Goal: Task Accomplishment & Management: Manage account settings

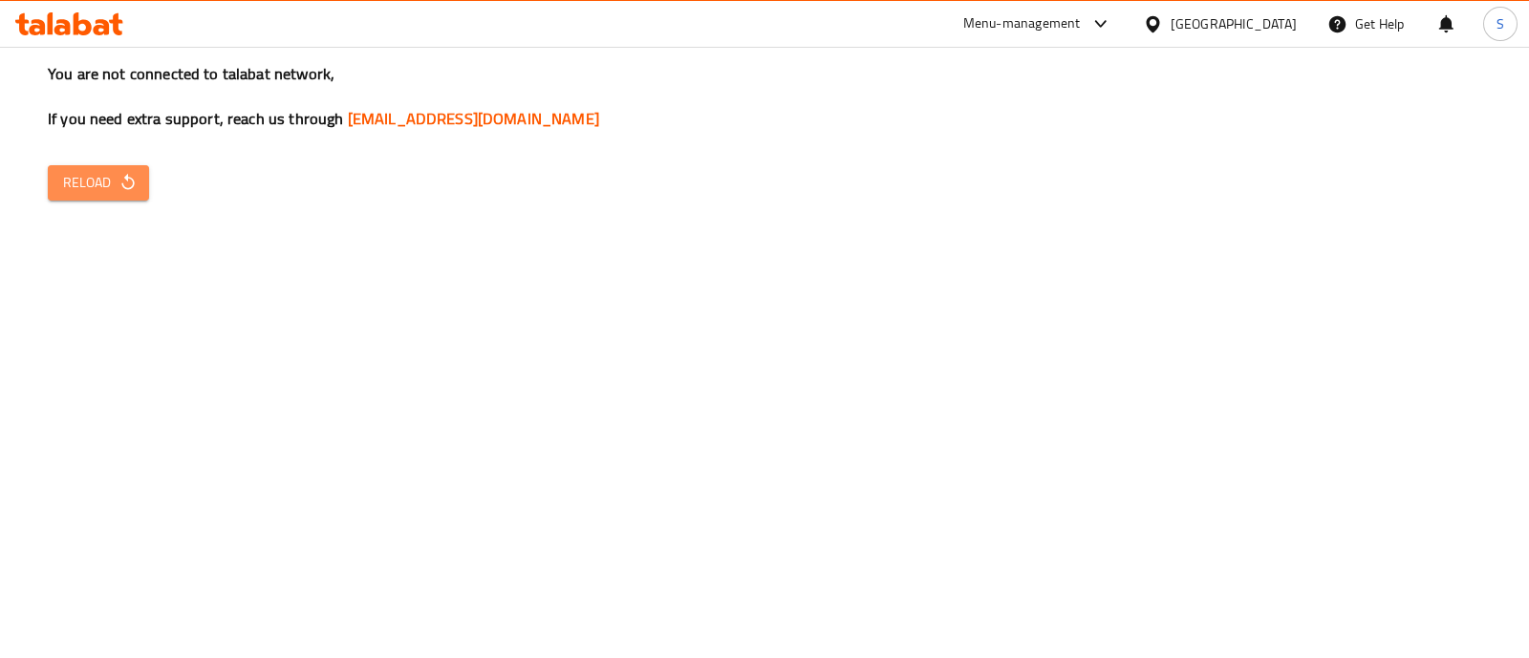
click at [97, 183] on span "Reload" at bounding box center [98, 183] width 71 height 24
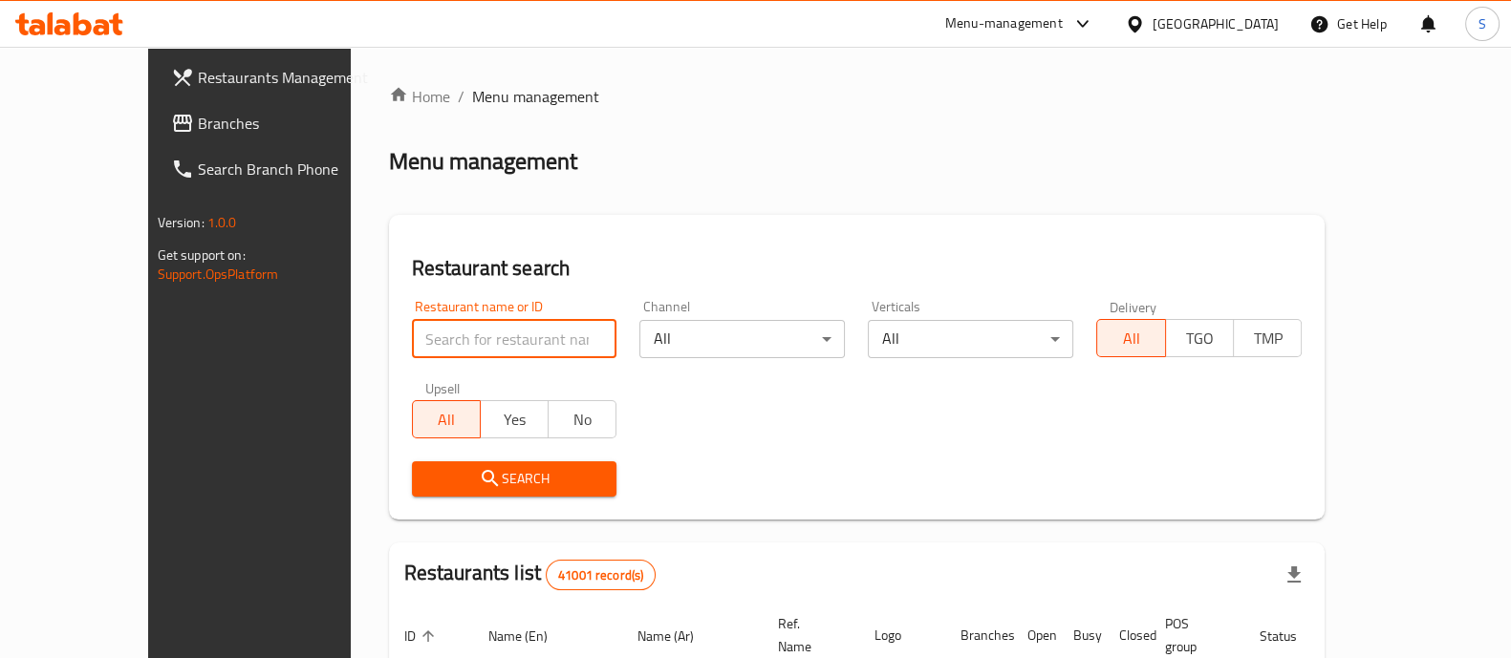
click at [530, 356] on input "search" at bounding box center [514, 339] width 205 height 38
type input "feteer el asdekaa"
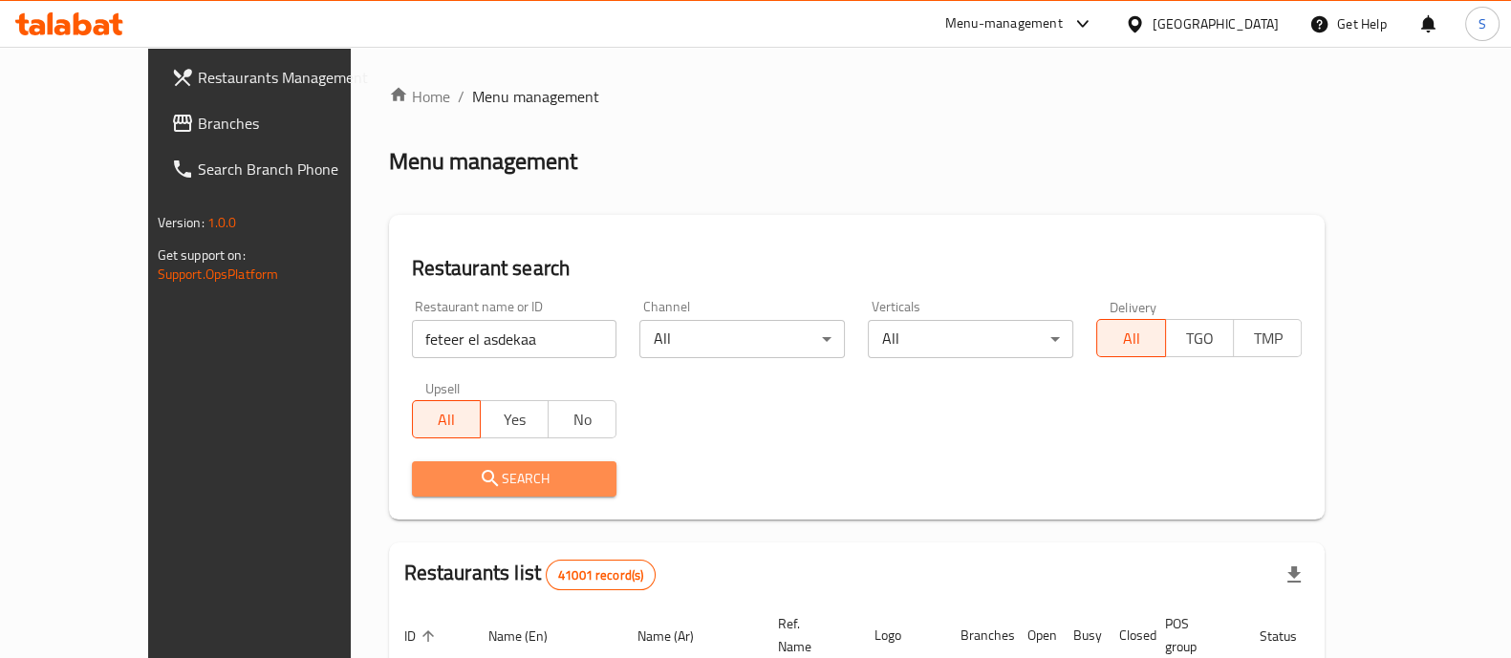
click at [468, 478] on span "Search" at bounding box center [514, 479] width 175 height 24
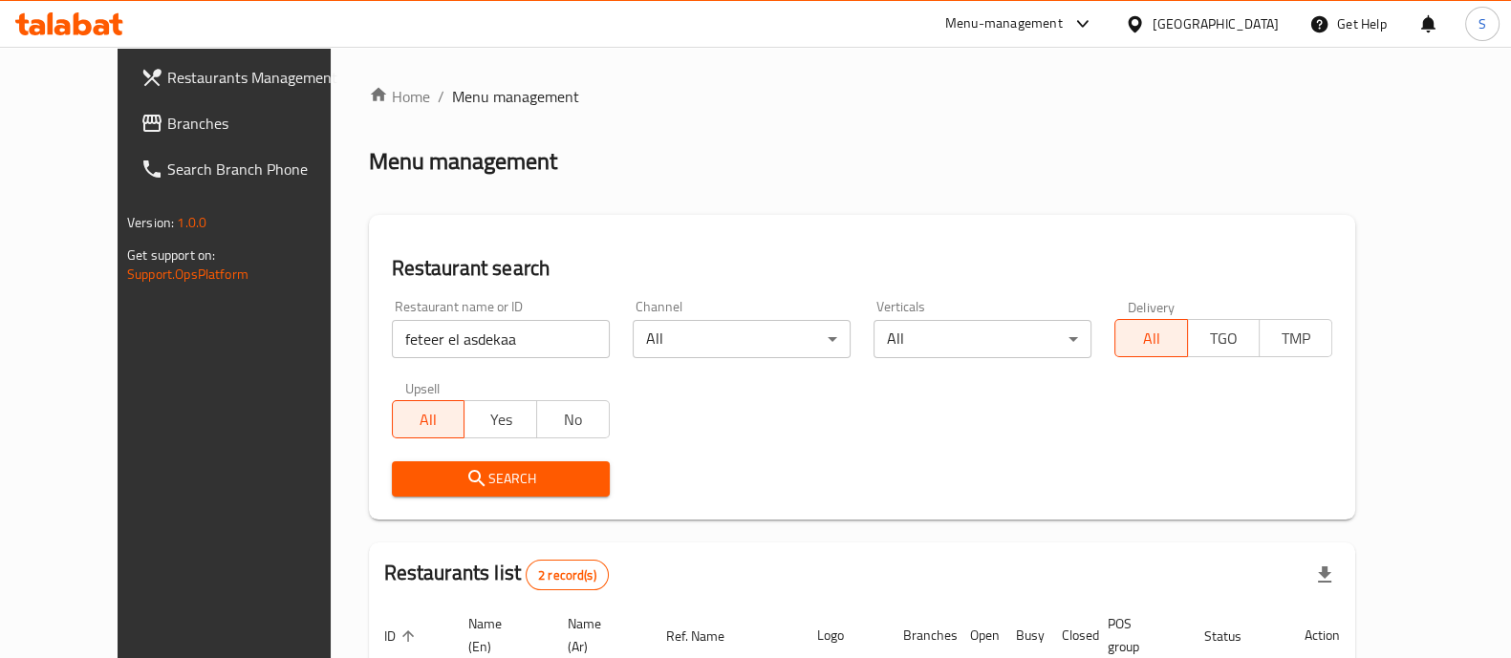
scroll to position [246, 0]
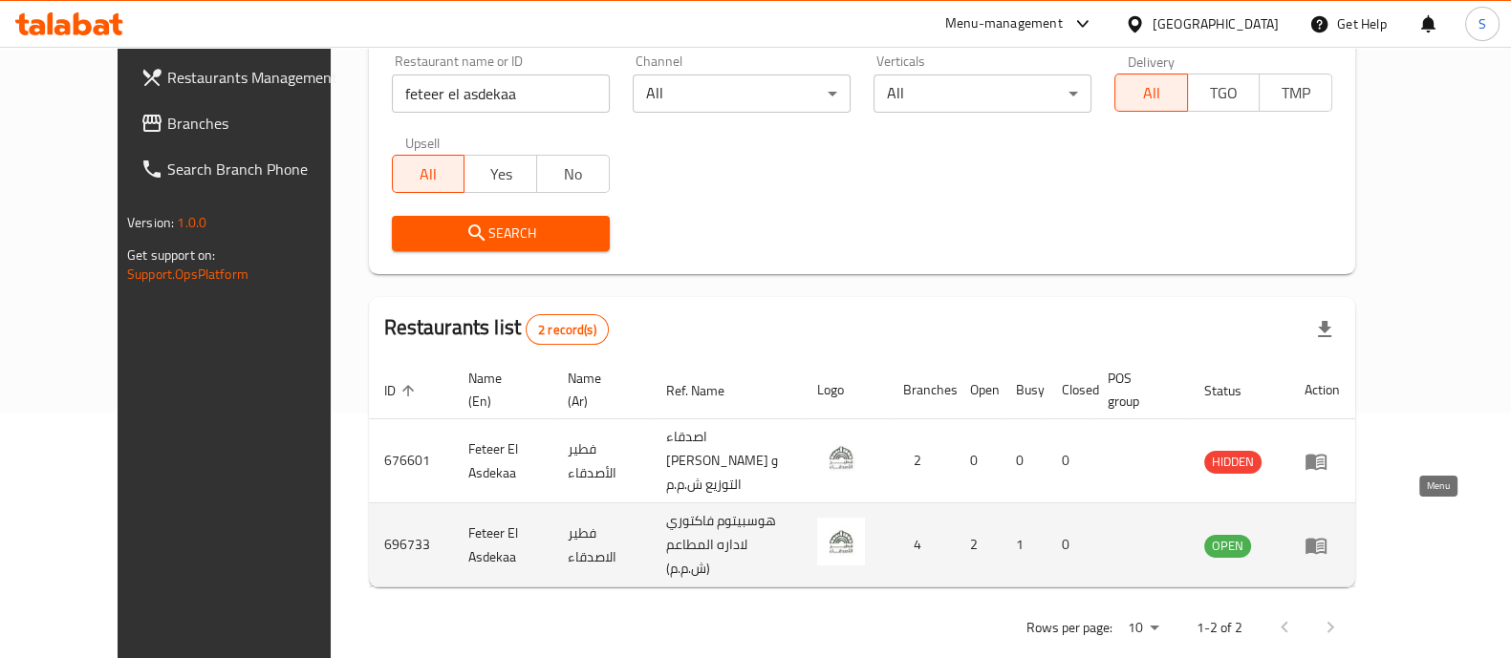
click at [1326, 538] on icon "enhanced table" at bounding box center [1315, 546] width 21 height 16
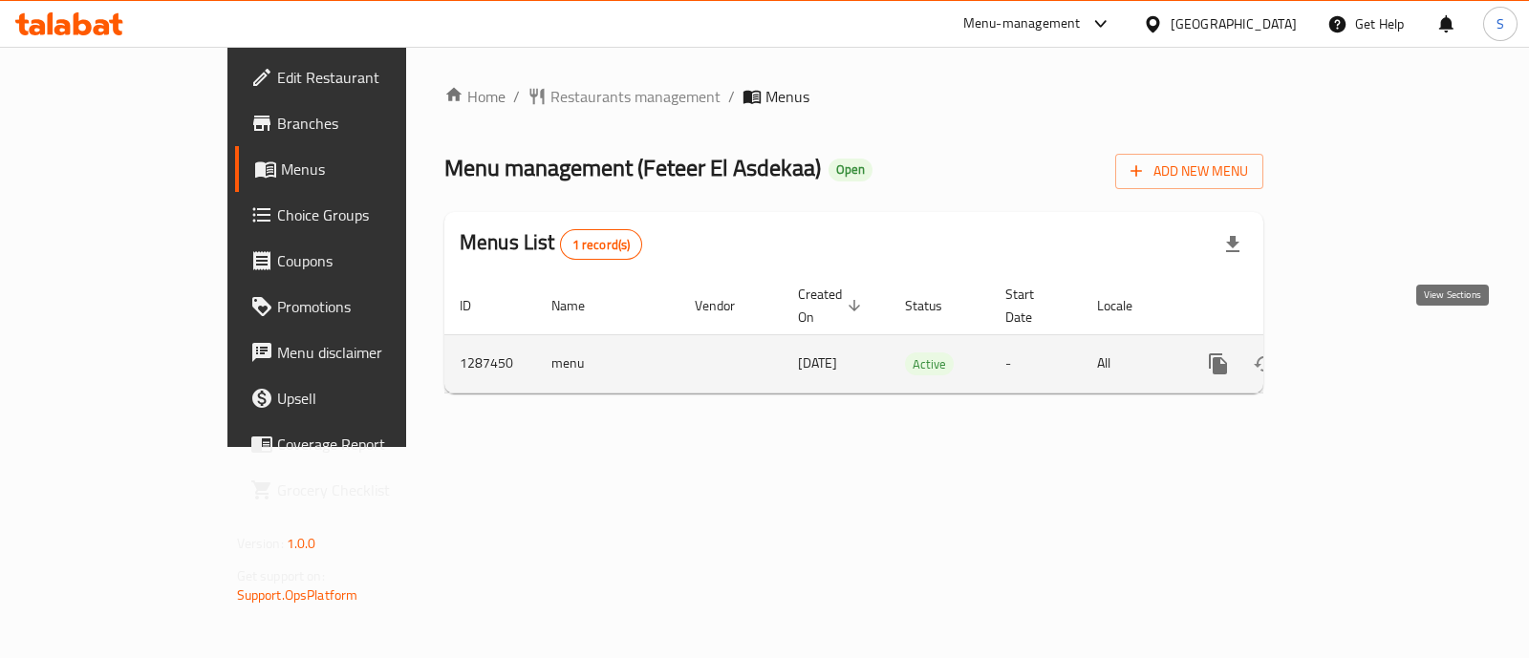
click at [1379, 343] on link "enhanced table" at bounding box center [1356, 364] width 46 height 46
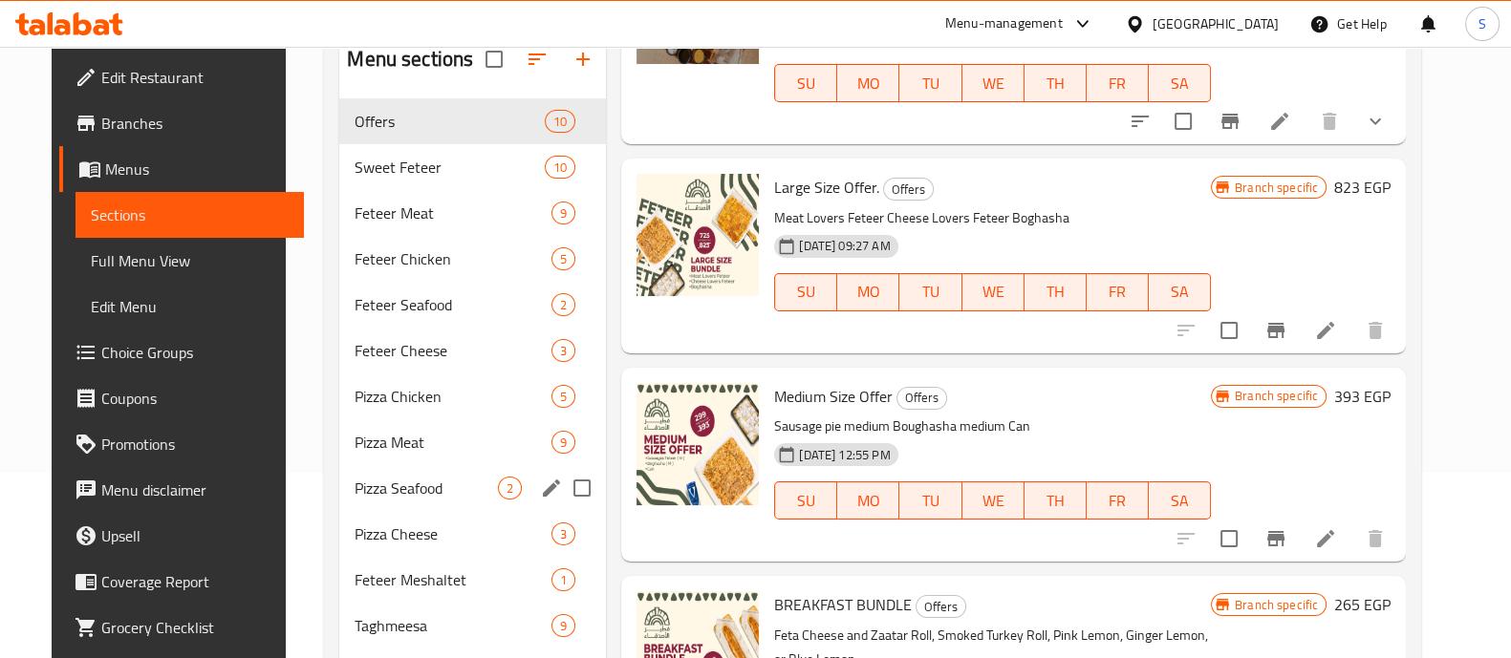
scroll to position [183, 0]
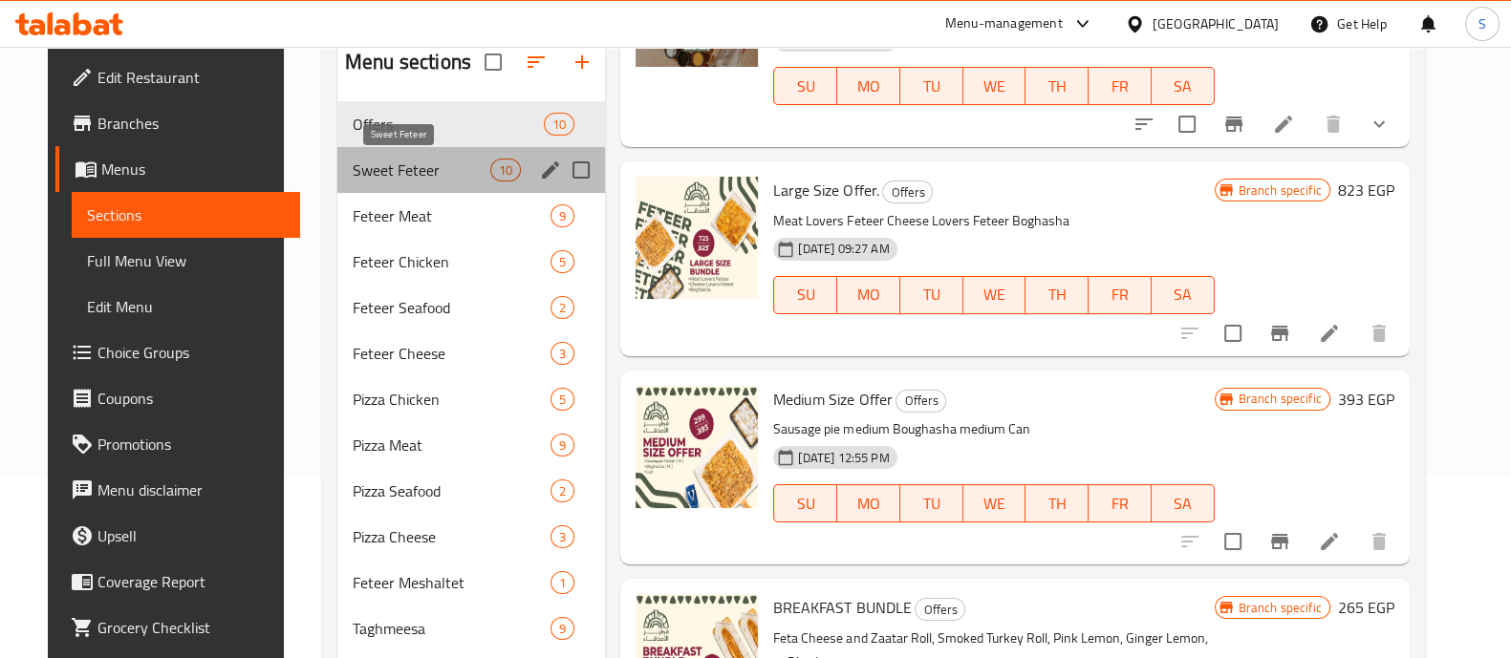
click at [435, 170] on span "Sweet Feteer" at bounding box center [422, 170] width 138 height 23
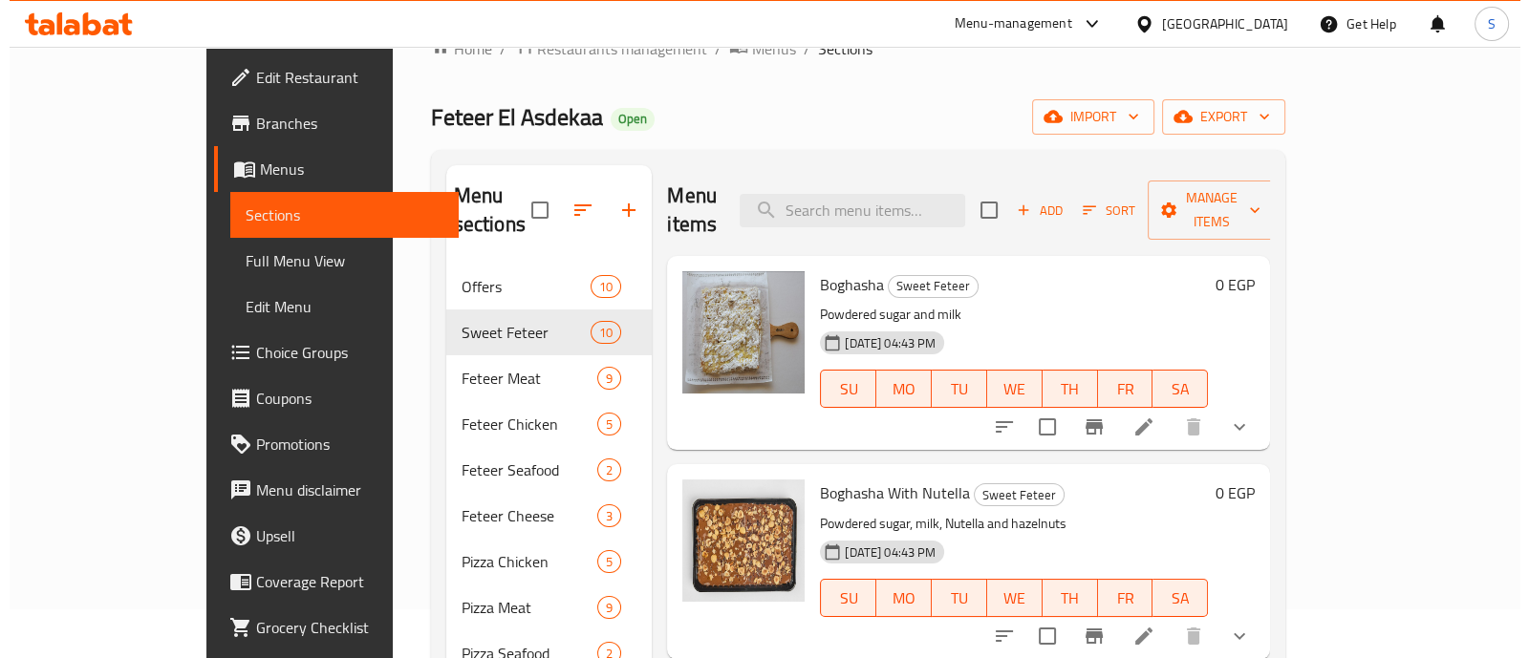
scroll to position [47, 0]
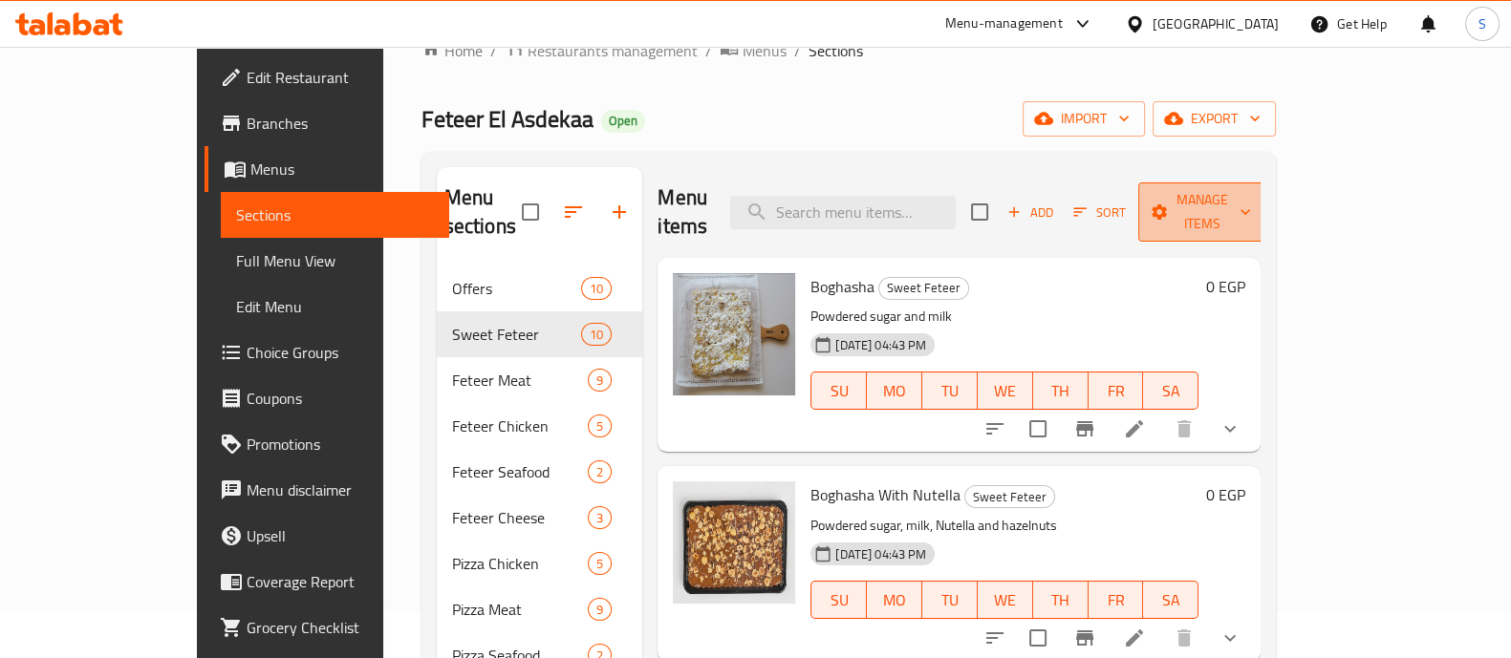
click at [1251, 196] on span "Manage items" at bounding box center [1201, 212] width 97 height 48
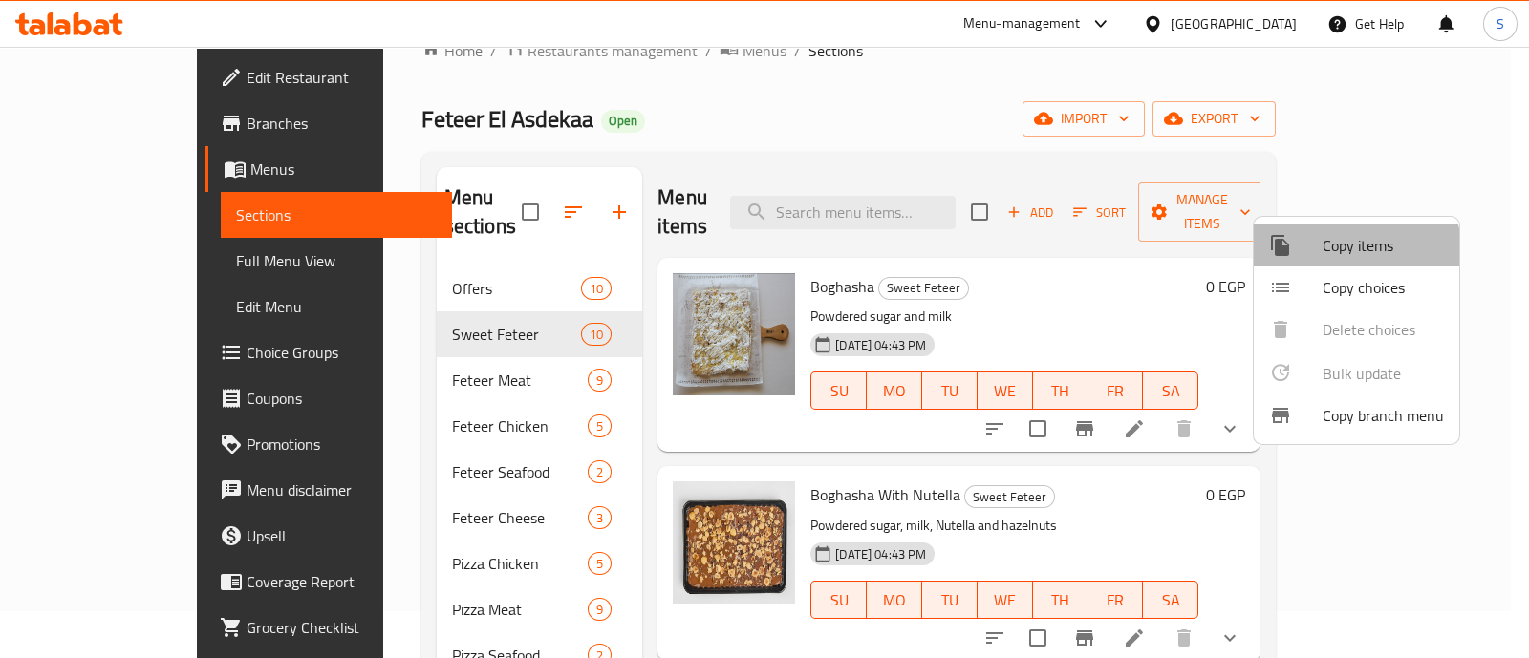
click at [1325, 261] on li "Copy items" at bounding box center [1356, 246] width 205 height 42
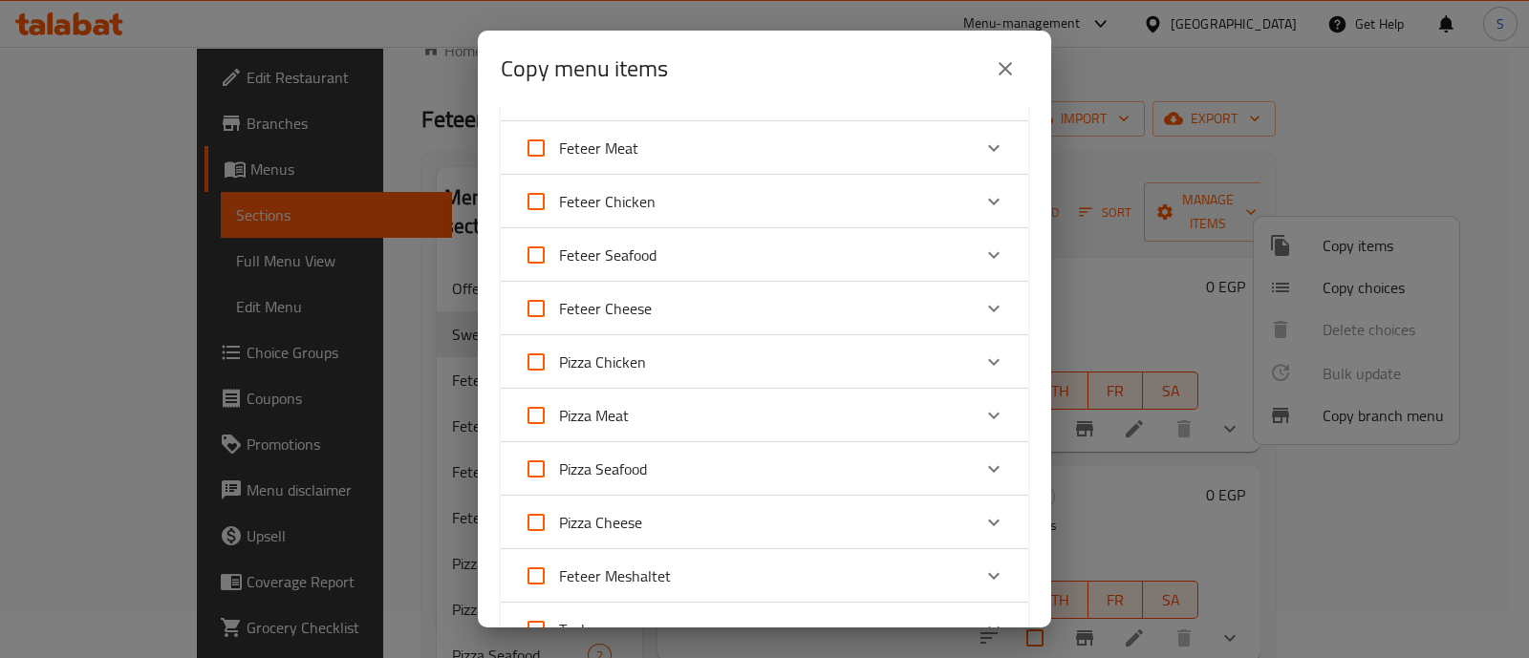
scroll to position [0, 0]
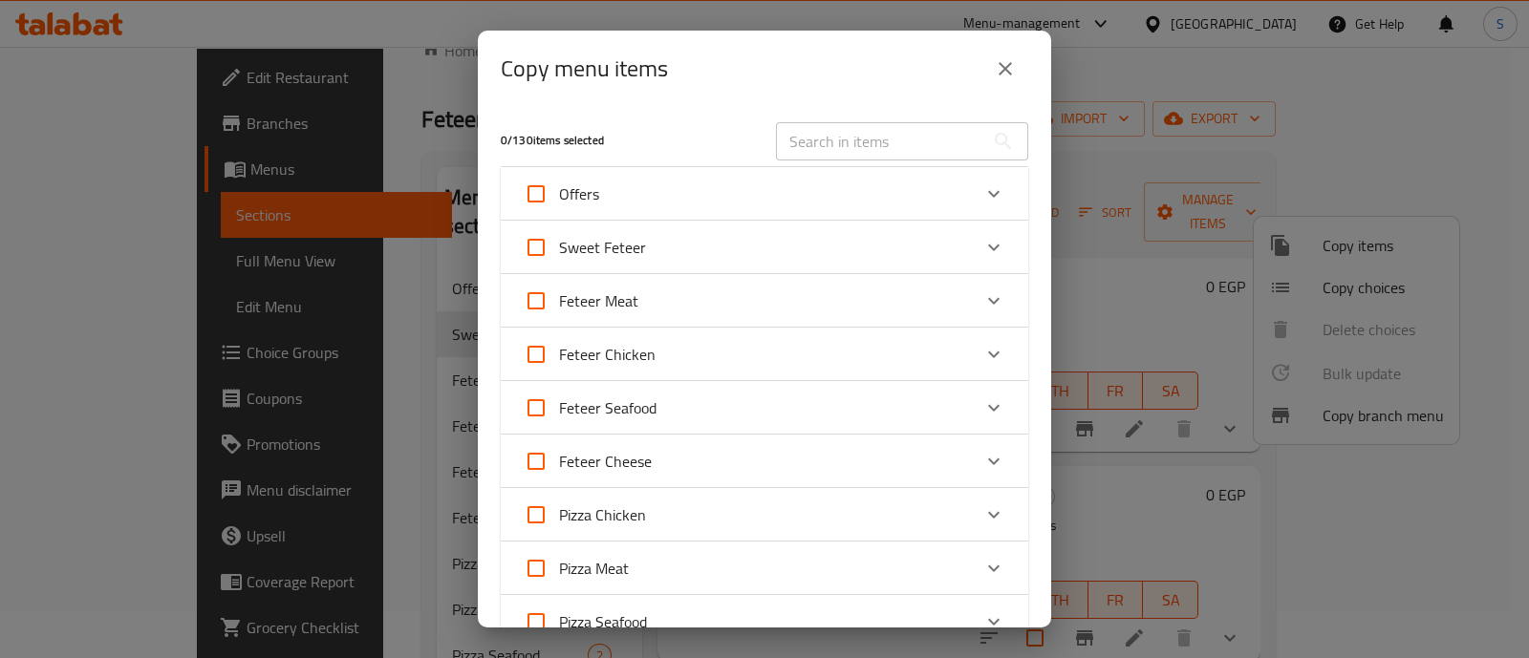
click at [535, 242] on input "Sweet Feteer" at bounding box center [536, 248] width 46 height 46
checkbox input "true"
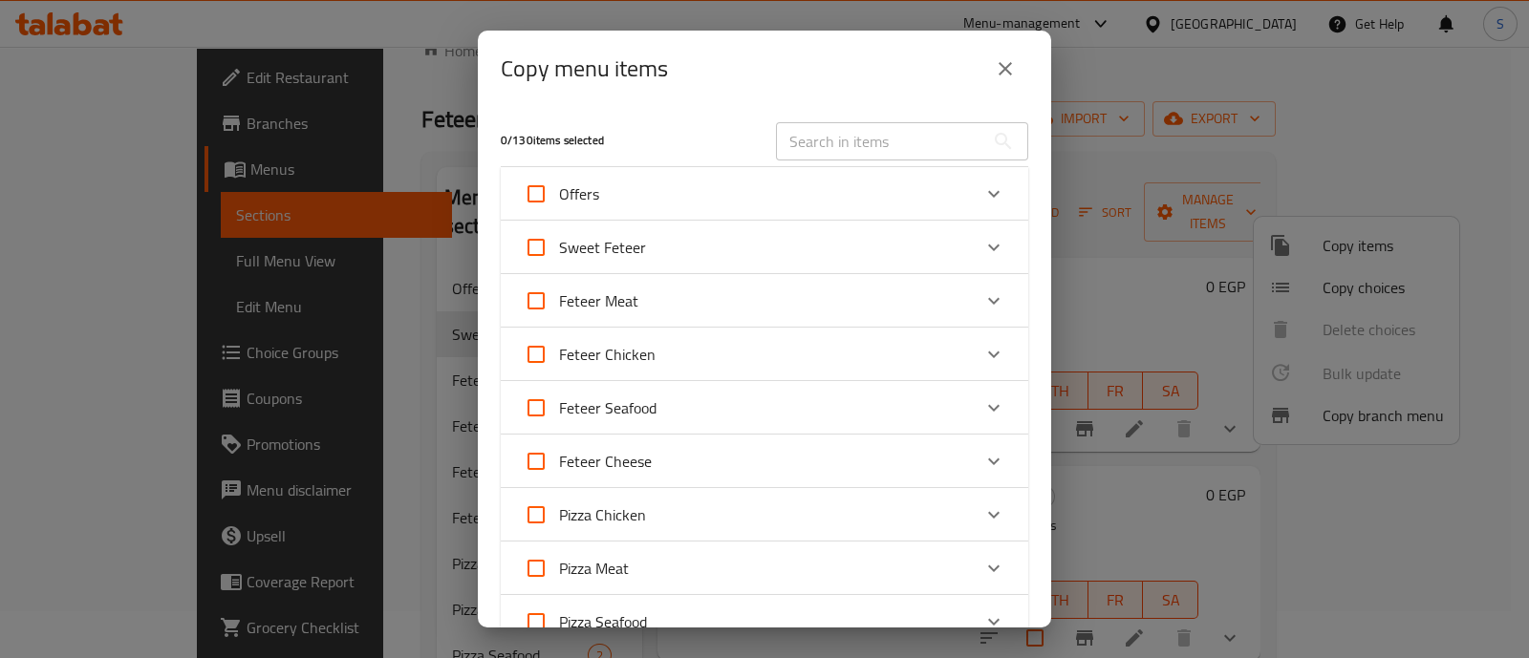
checkbox input "true"
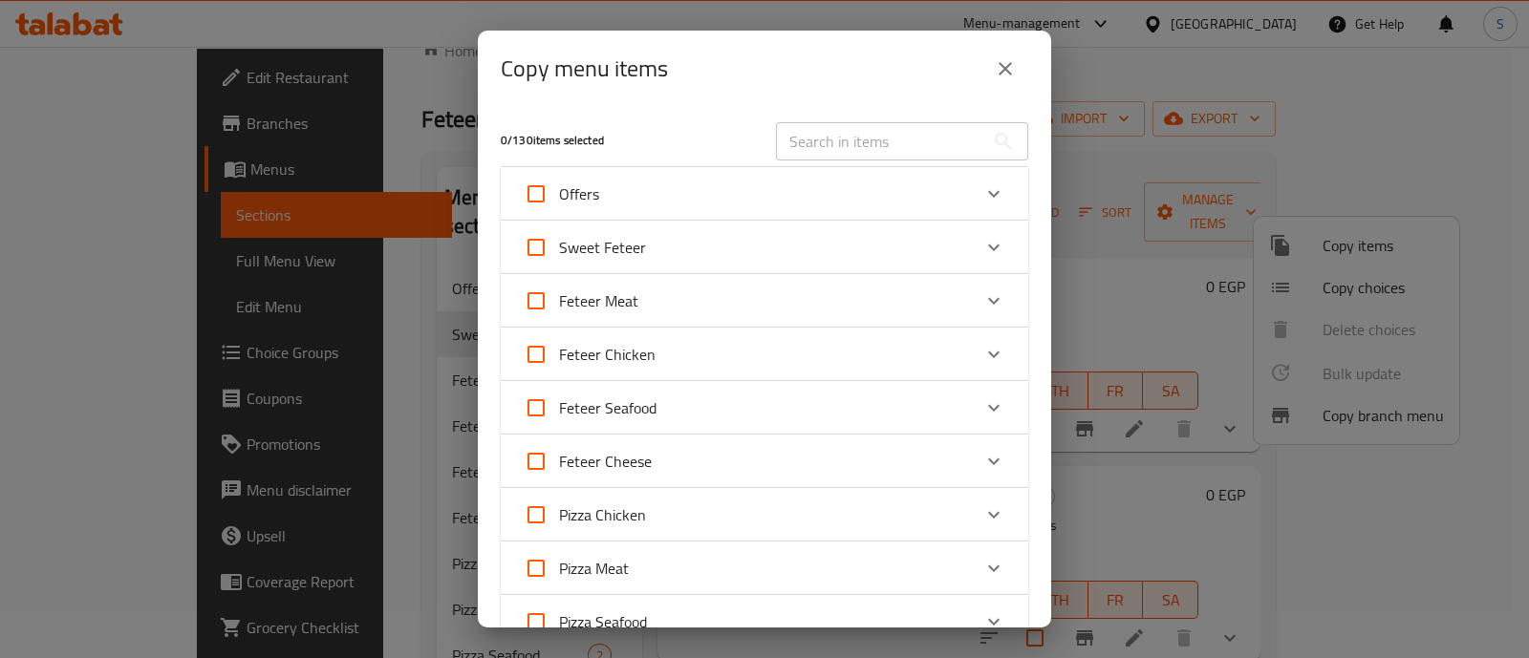
checkbox input "true"
click at [664, 252] on div "Sweet Feteer" at bounding box center [747, 248] width 447 height 46
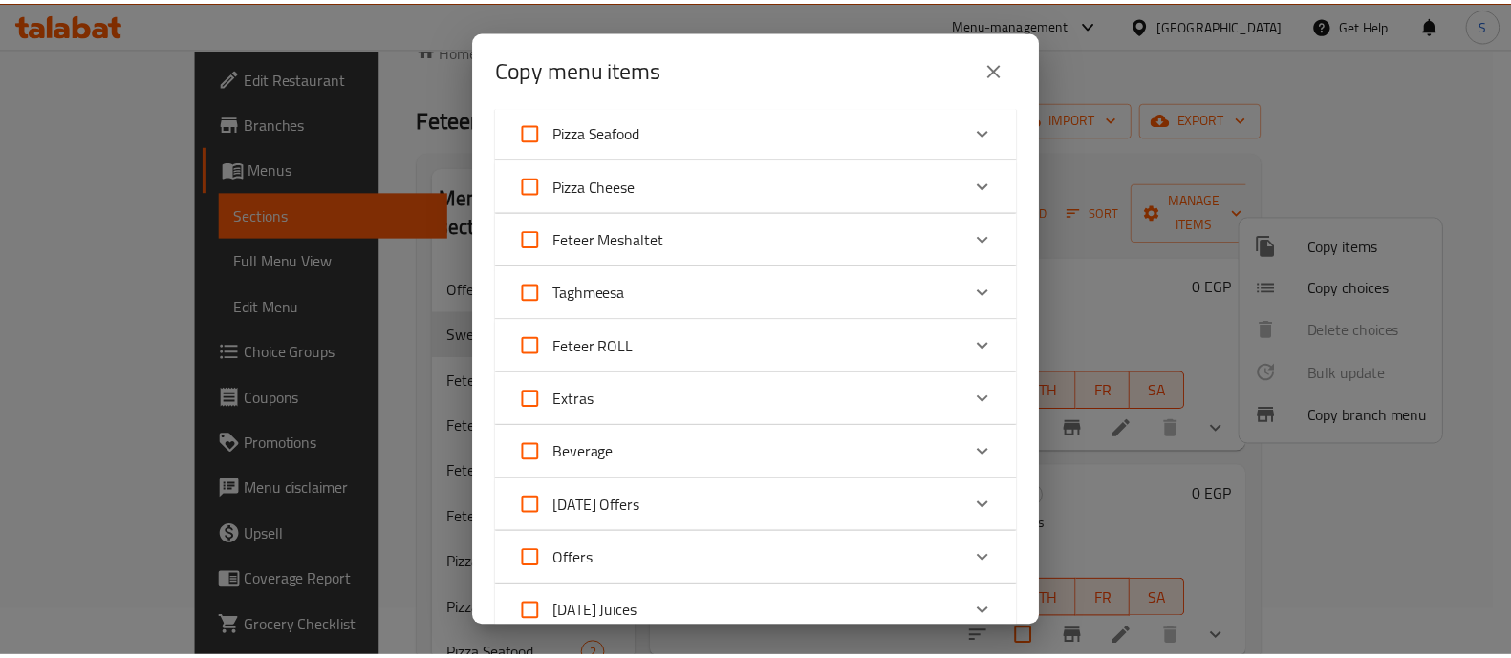
scroll to position [1743, 0]
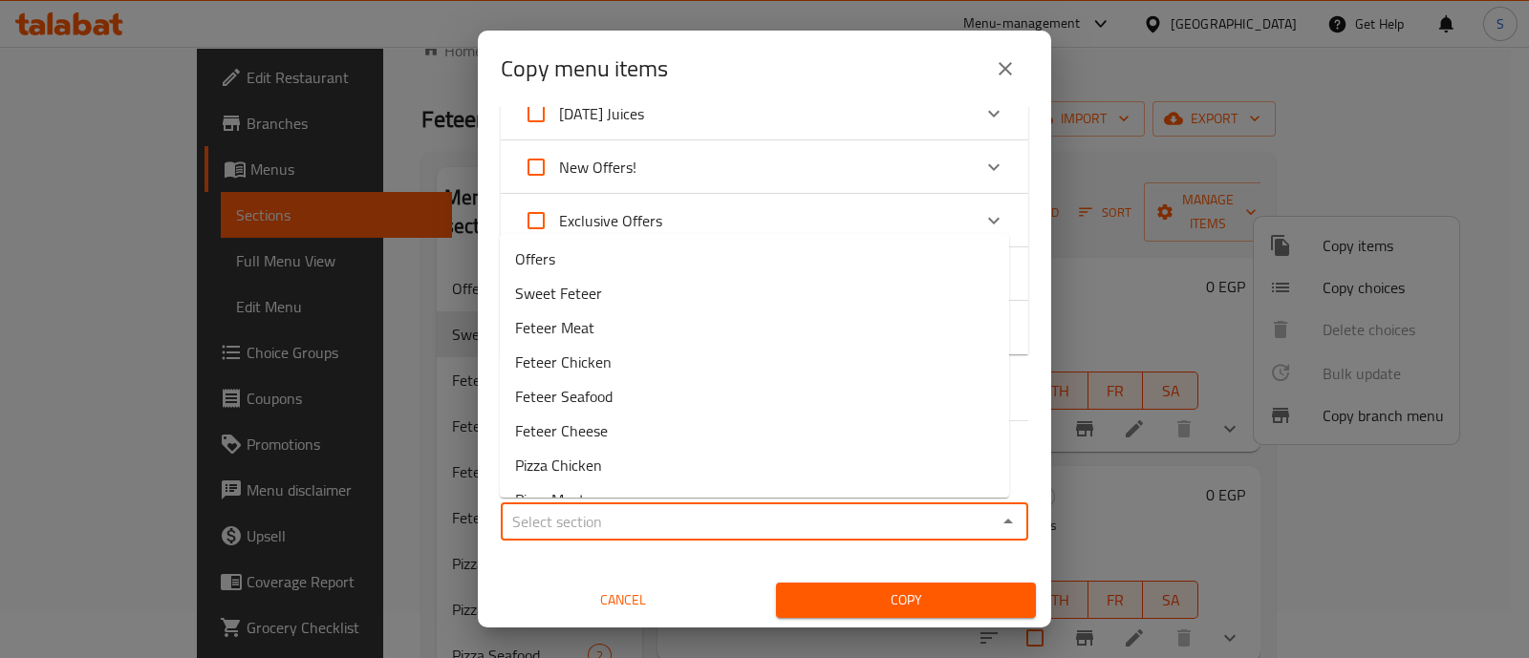
click at [636, 532] on input "Sections   *" at bounding box center [748, 521] width 485 height 27
click at [700, 257] on li "Offers" at bounding box center [754, 259] width 509 height 34
type input "Offers"
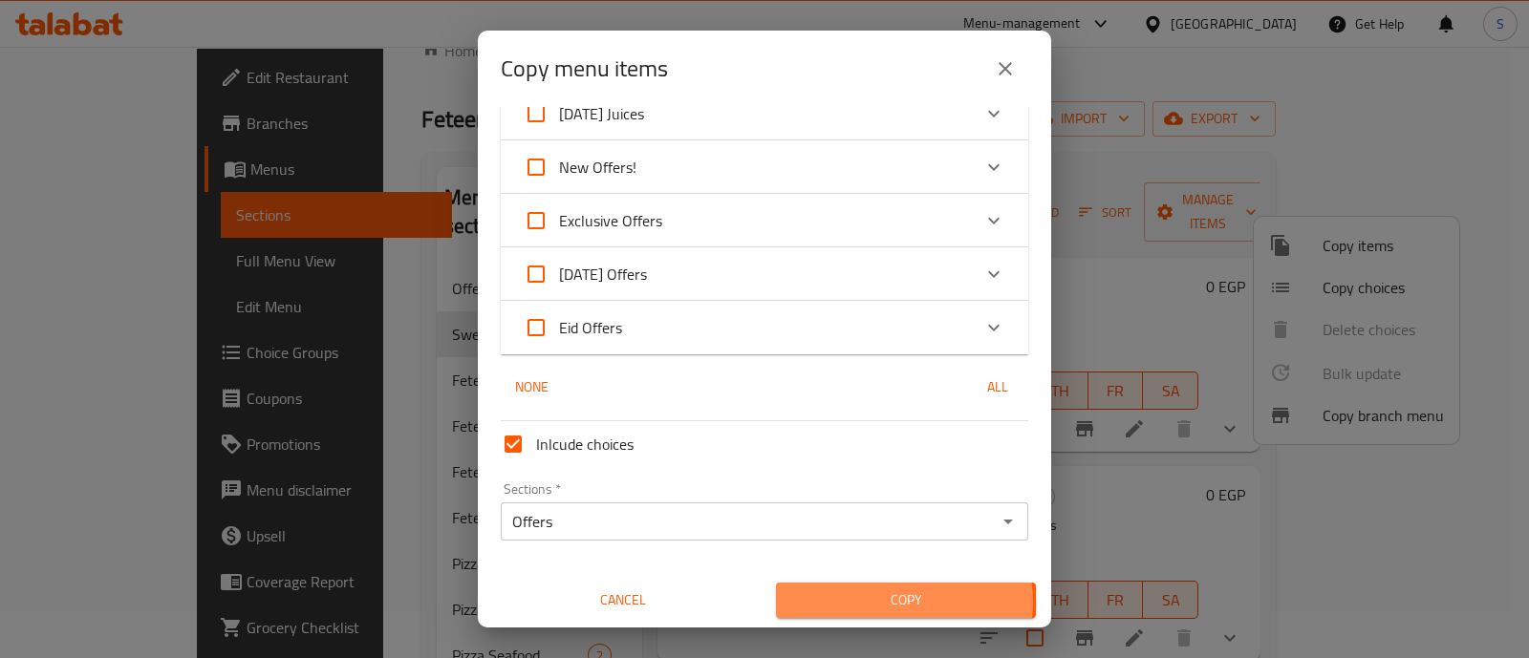
click at [894, 601] on span "Copy" at bounding box center [905, 601] width 229 height 24
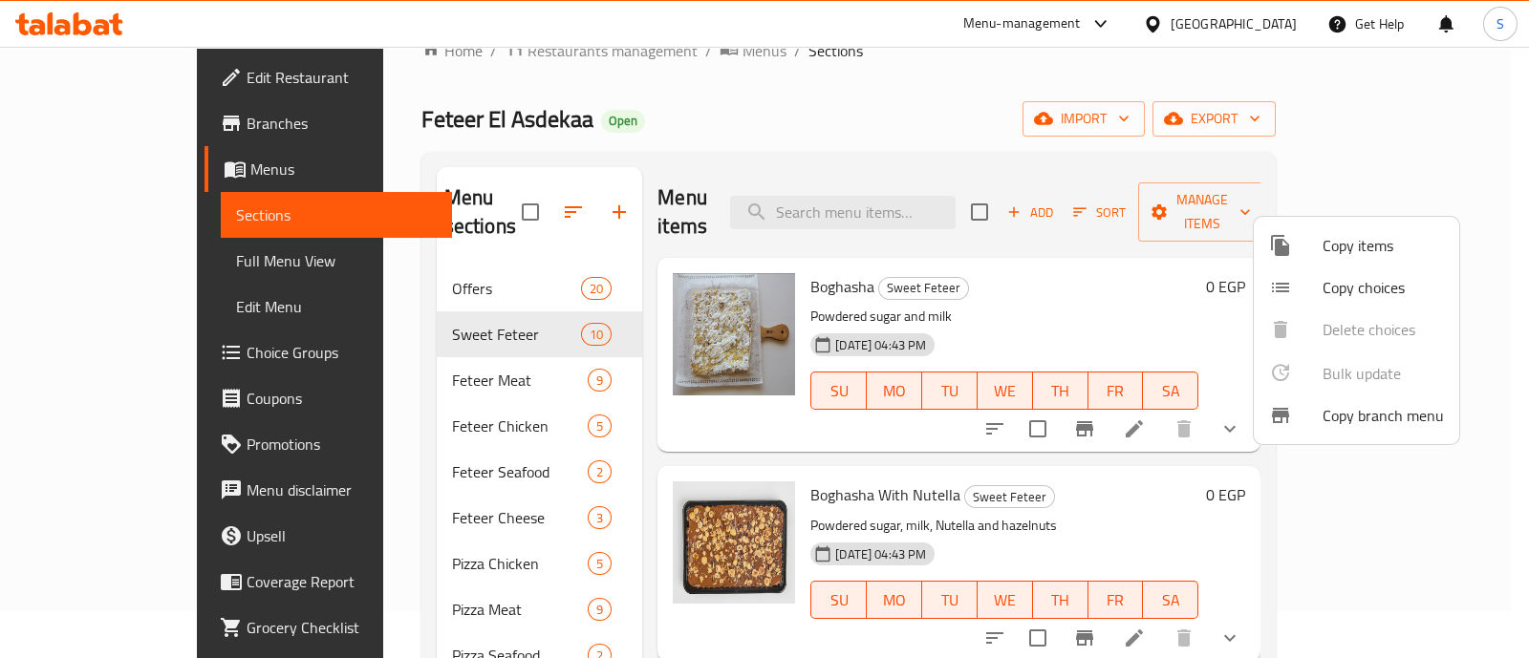
click at [399, 256] on div at bounding box center [764, 329] width 1529 height 658
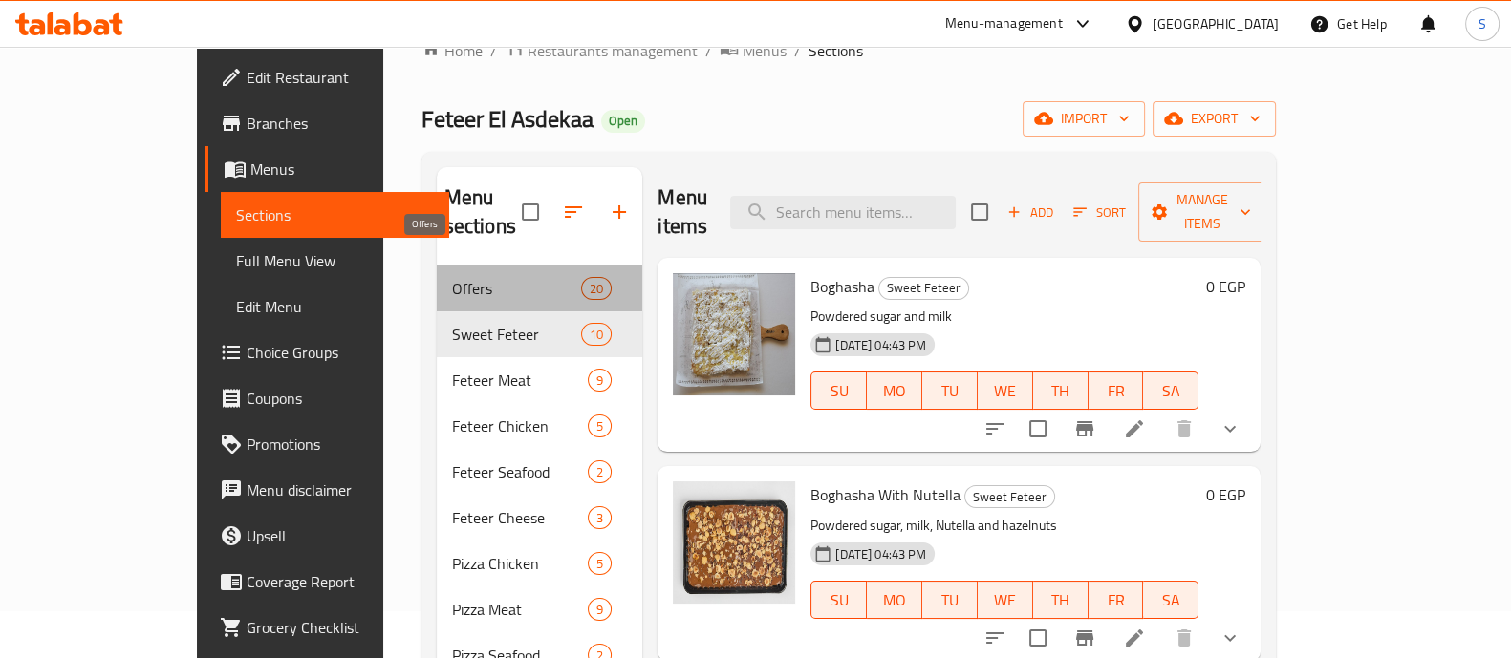
click at [452, 277] on span "Offers" at bounding box center [516, 288] width 129 height 23
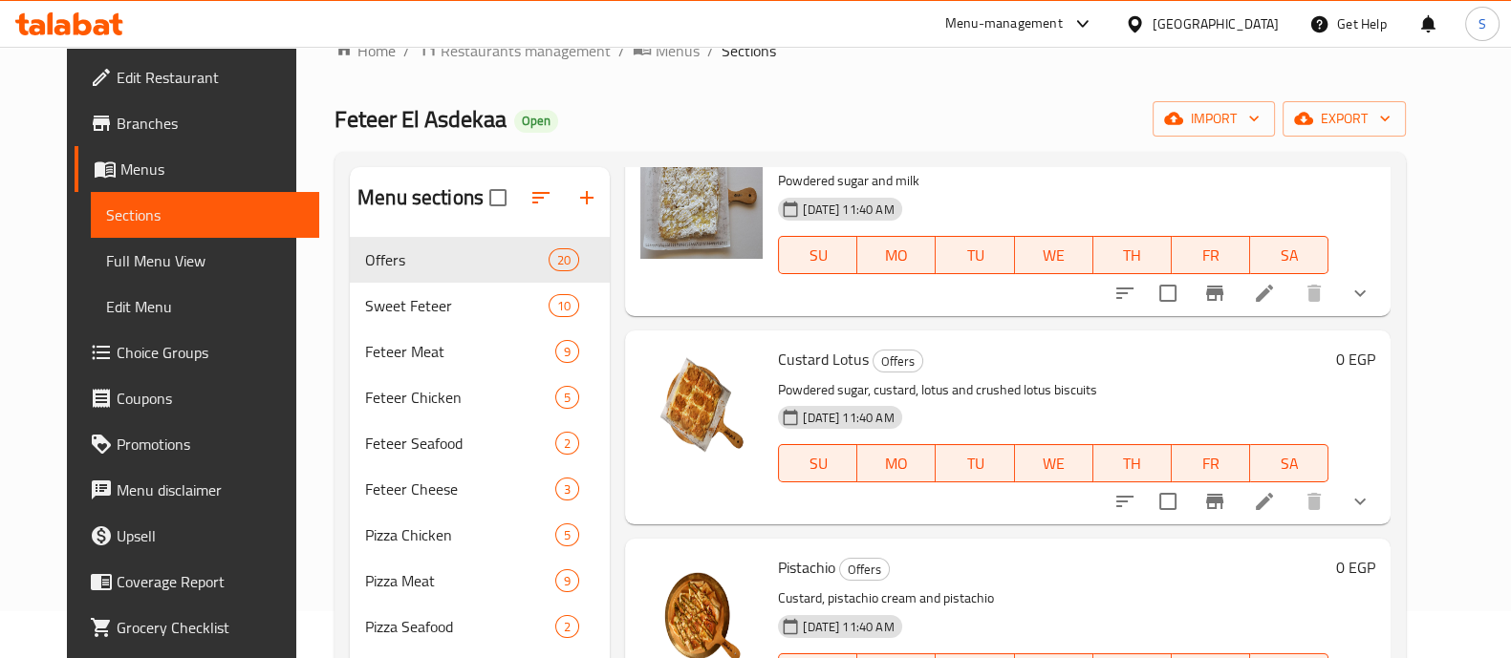
scroll to position [3250, 0]
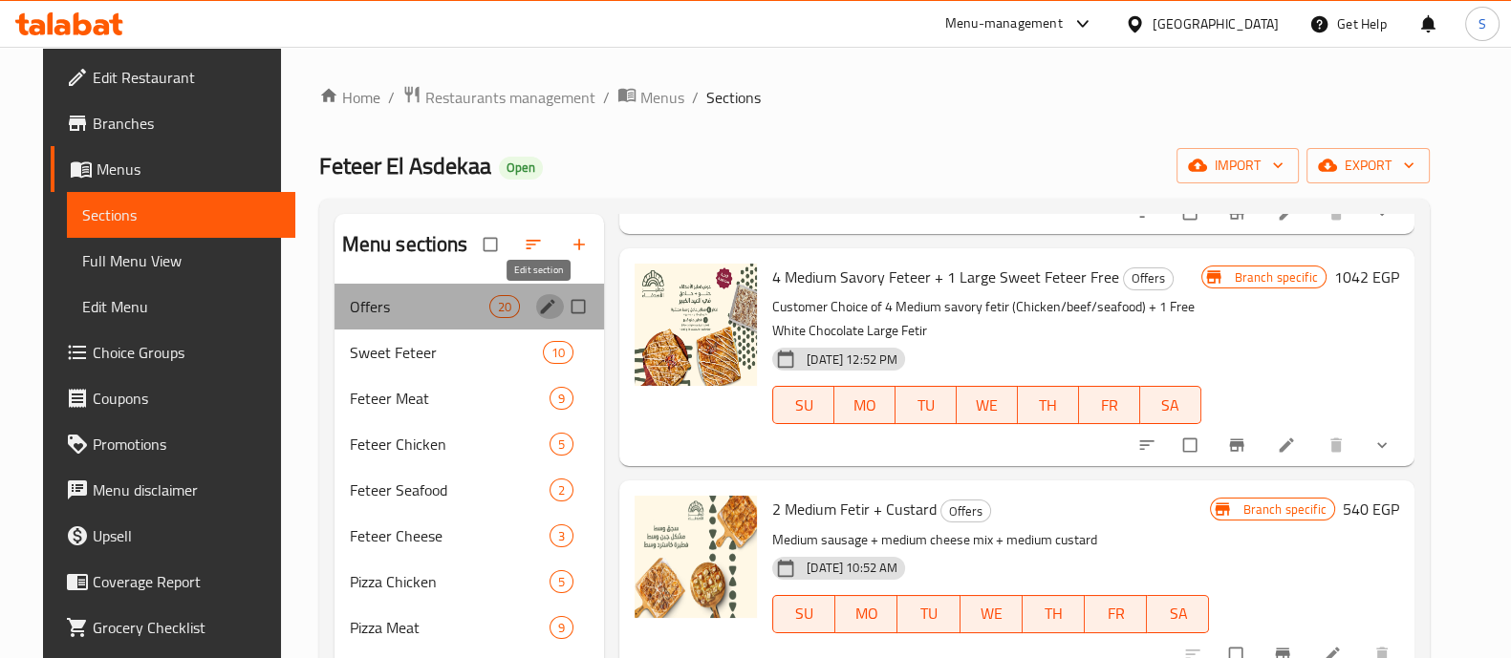
click at [541, 313] on icon "edit" at bounding box center [548, 306] width 14 height 14
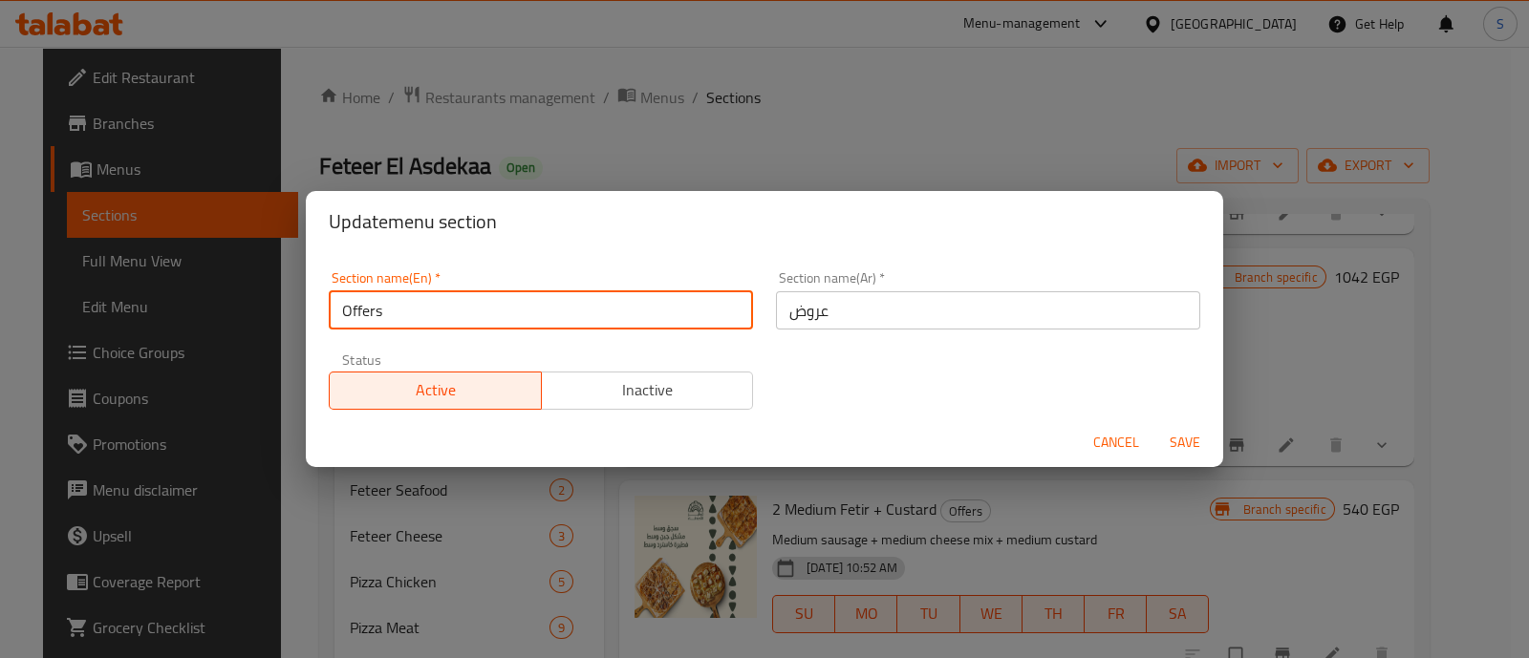
click at [632, 317] on input "Offers" at bounding box center [541, 310] width 424 height 38
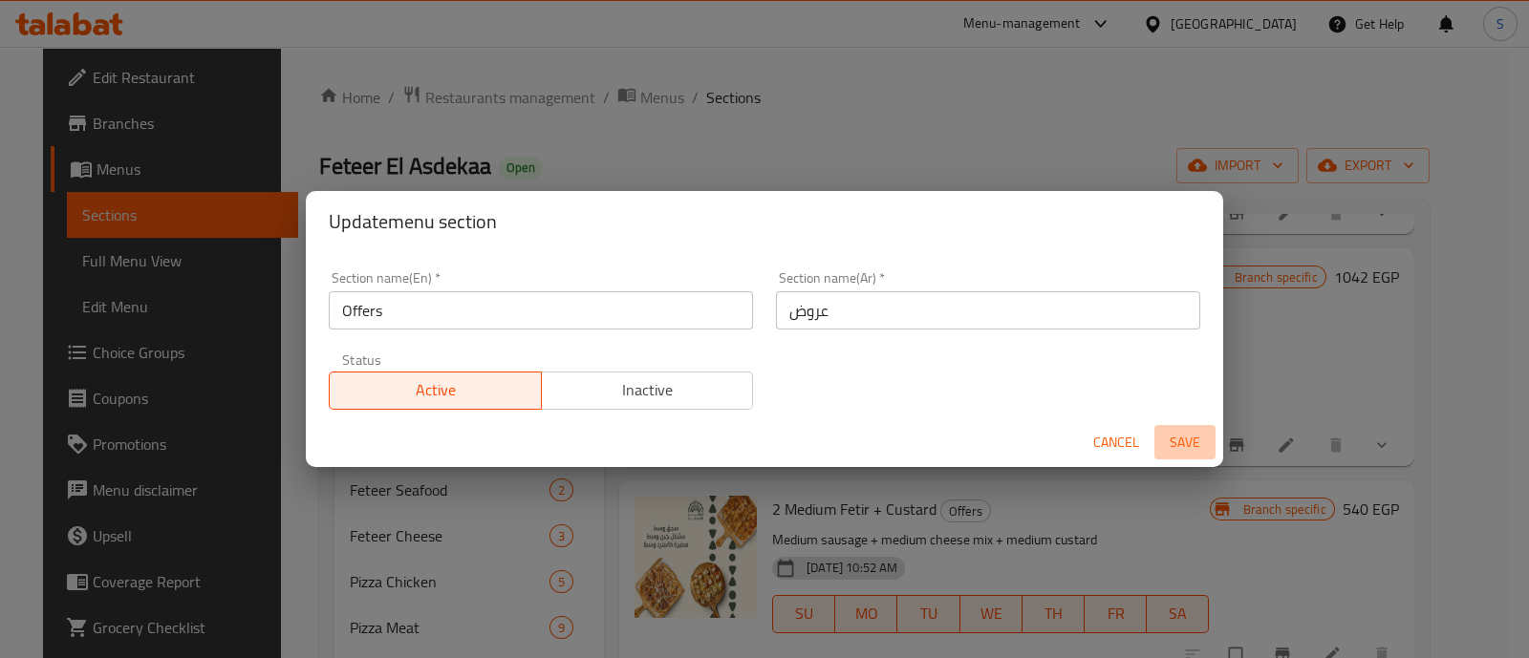
click at [1192, 436] on span "Save" at bounding box center [1185, 443] width 46 height 24
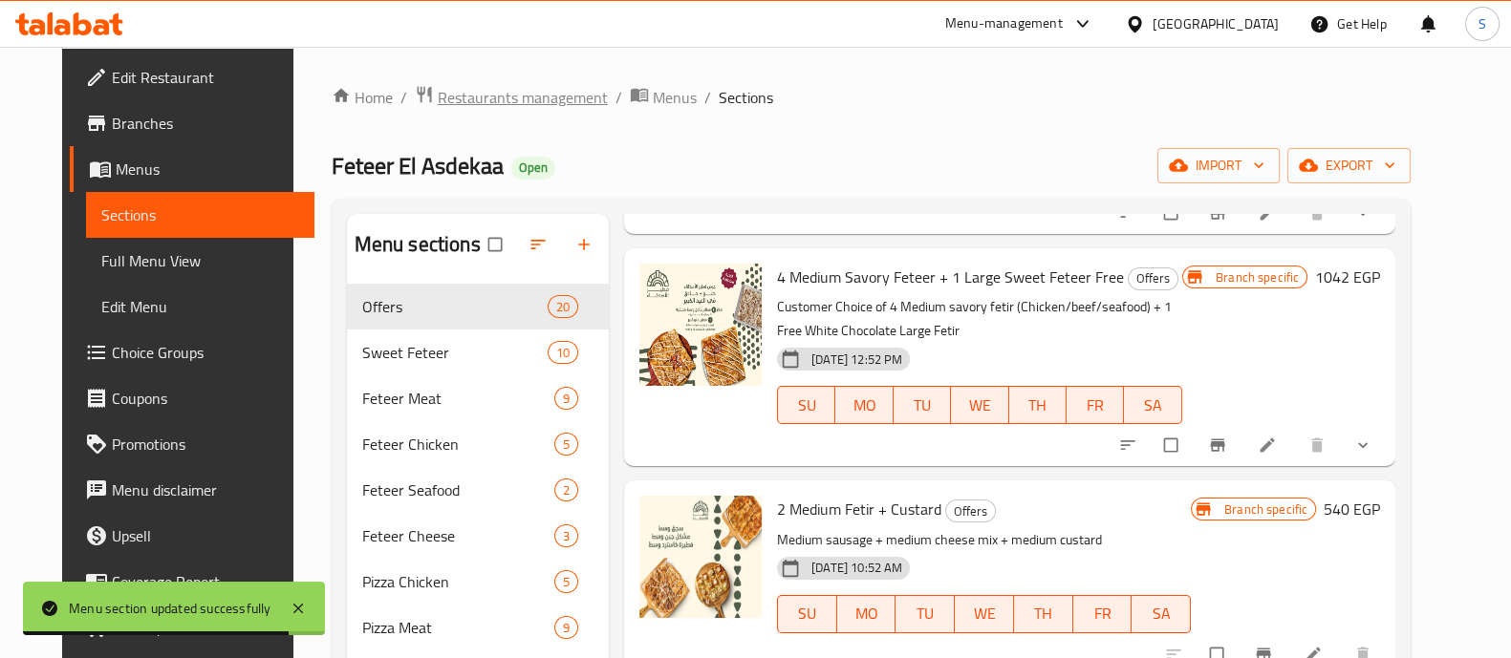
click at [516, 90] on span "Restaurants management" at bounding box center [523, 97] width 170 height 23
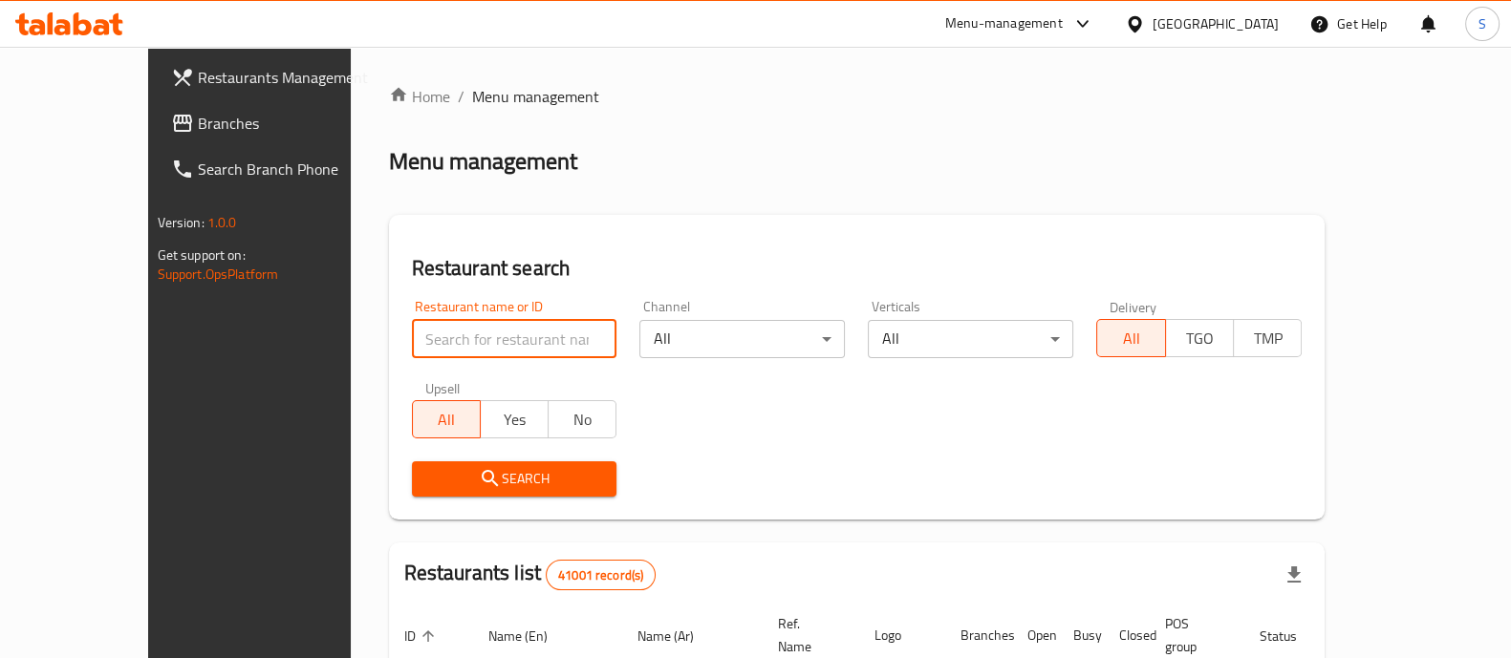
click at [455, 336] on input "search" at bounding box center [514, 339] width 205 height 38
type input "classique patisserie"
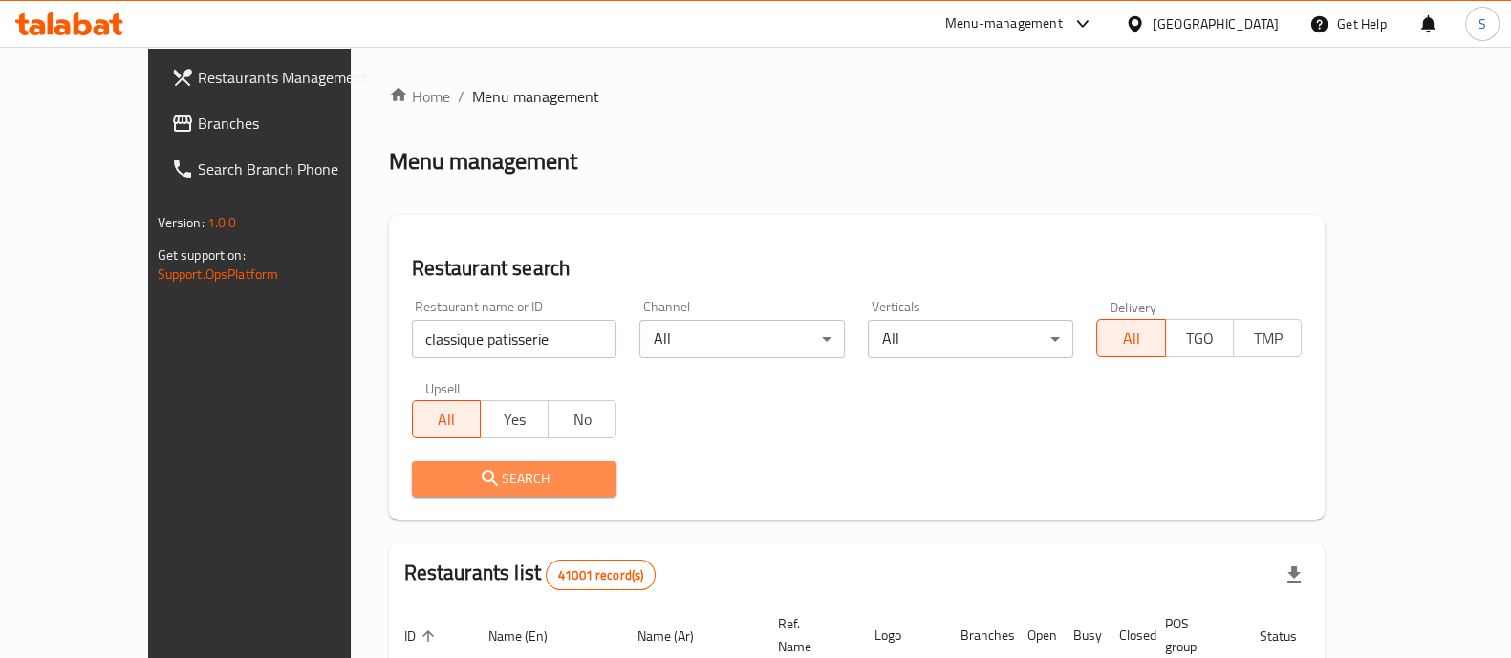
click at [455, 487] on span "Search" at bounding box center [514, 479] width 175 height 24
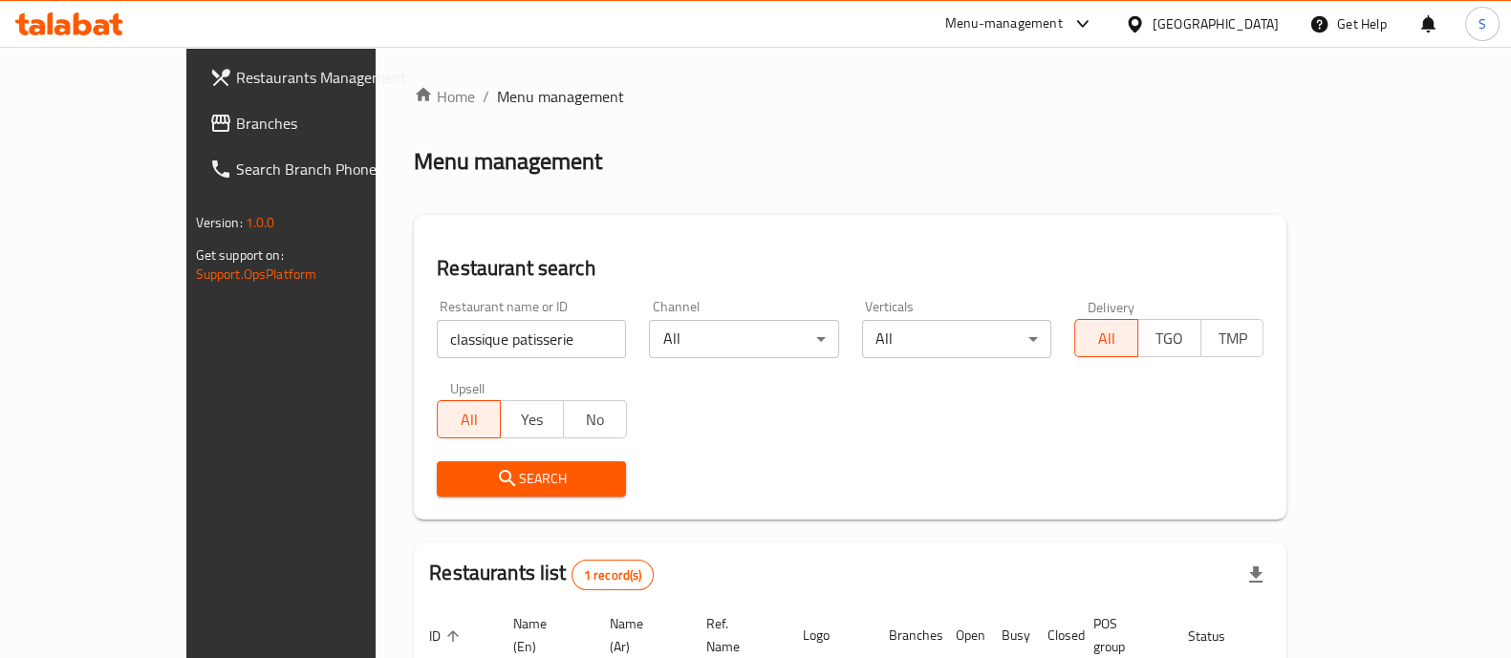
scroll to position [156, 0]
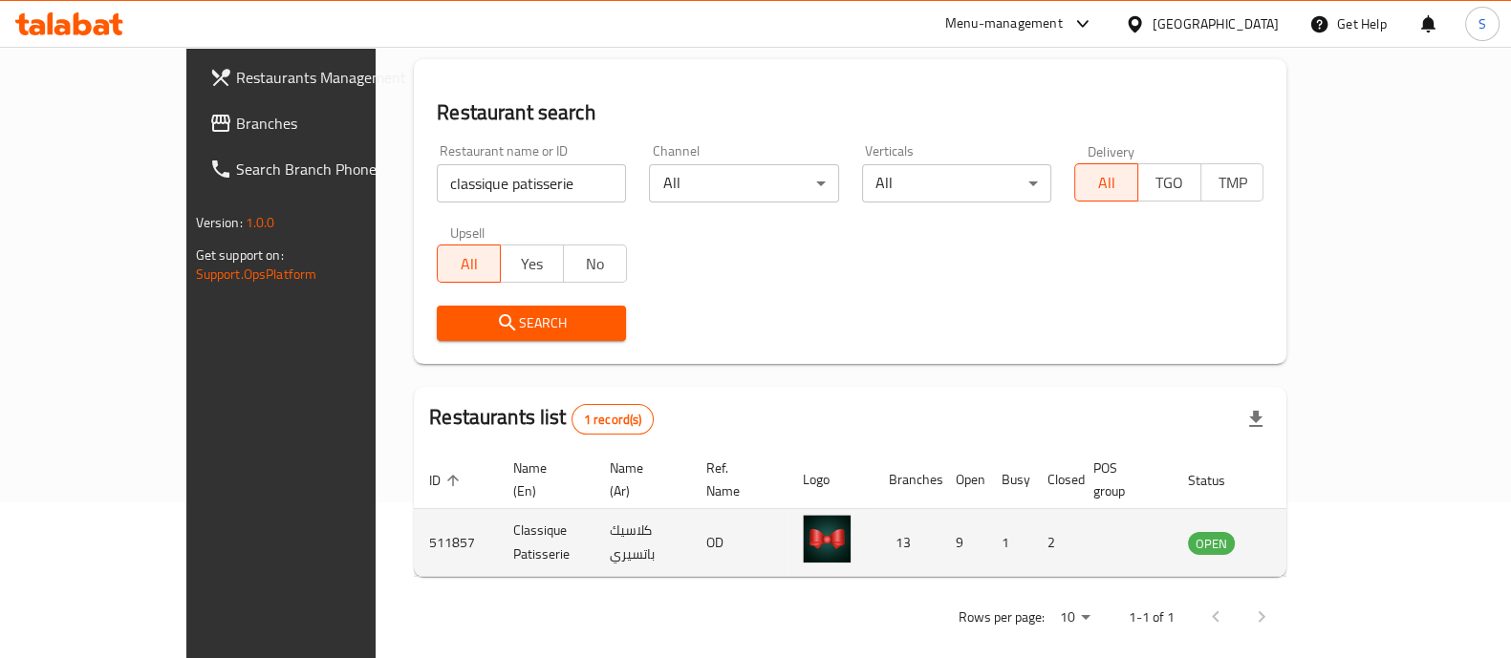
click at [414, 519] on td "511857" at bounding box center [456, 543] width 84 height 68
copy td "511857"
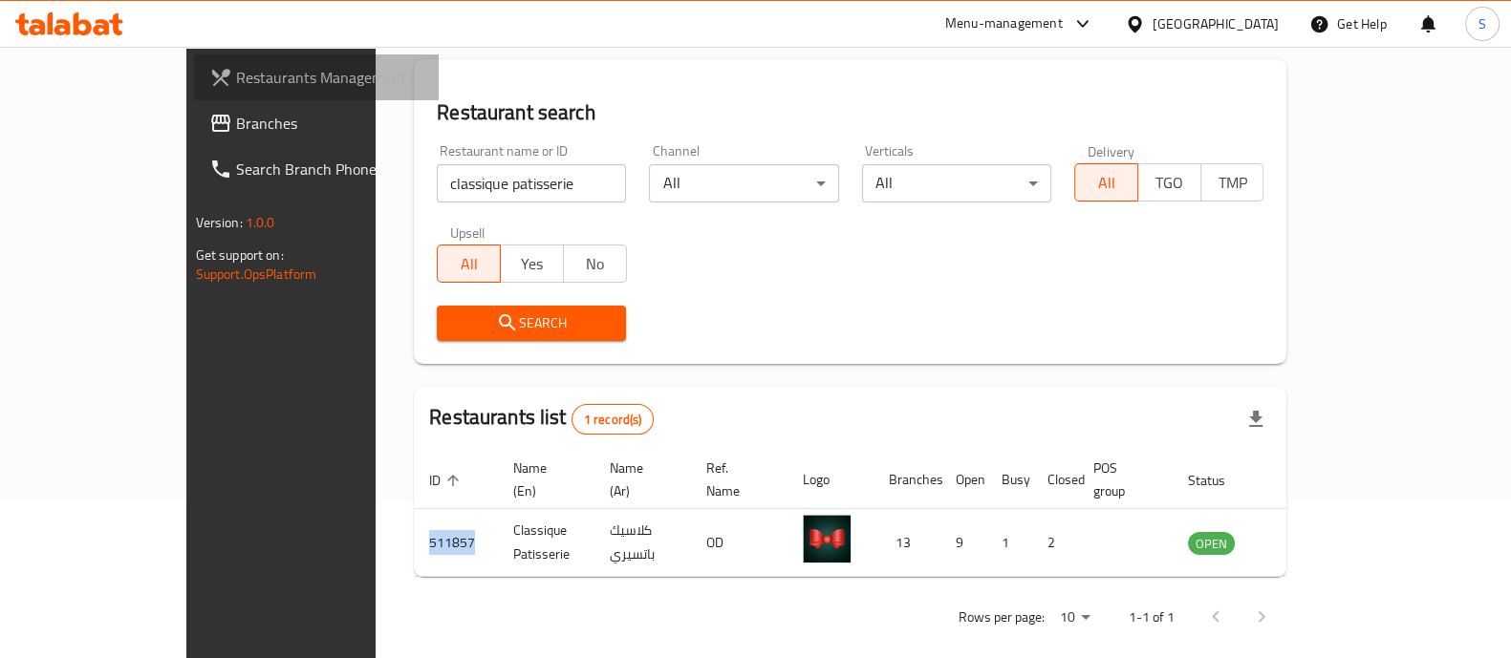
click at [236, 74] on span "Restaurants Management" at bounding box center [329, 77] width 187 height 23
